Goal: Information Seeking & Learning: Check status

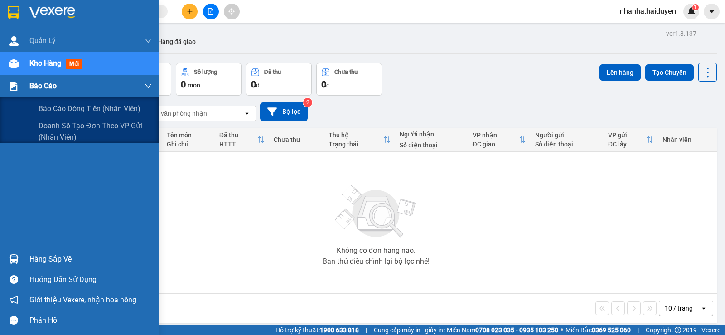
click at [52, 82] on span "Báo cáo" at bounding box center [42, 85] width 27 height 11
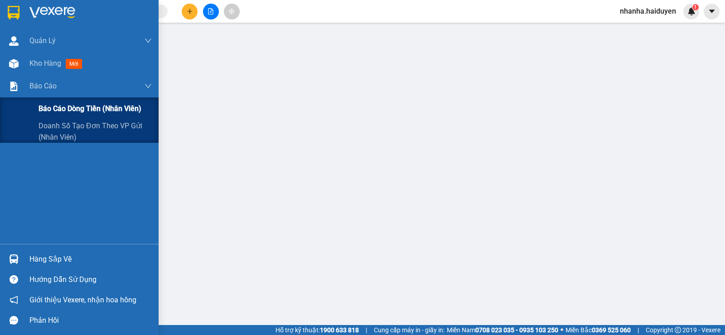
click at [42, 105] on span "Báo cáo dòng tiền (nhân viên)" at bounding box center [90, 108] width 103 height 11
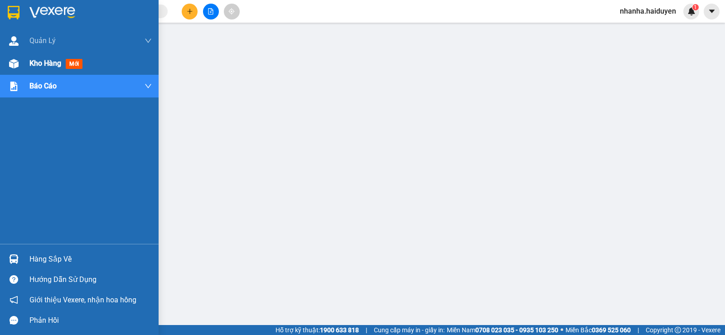
click at [19, 64] on div at bounding box center [14, 64] width 16 height 16
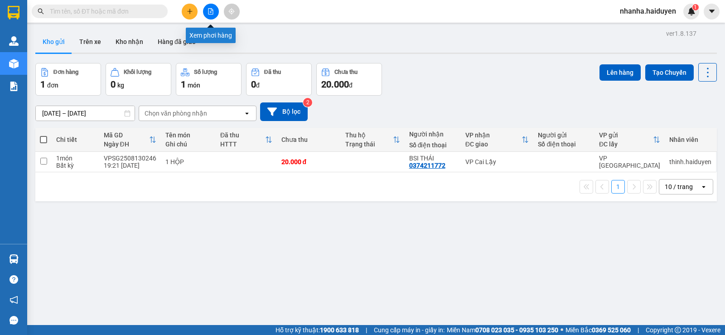
click at [214, 8] on button at bounding box center [211, 12] width 16 height 16
